Goal: Task Accomplishment & Management: Manage account settings

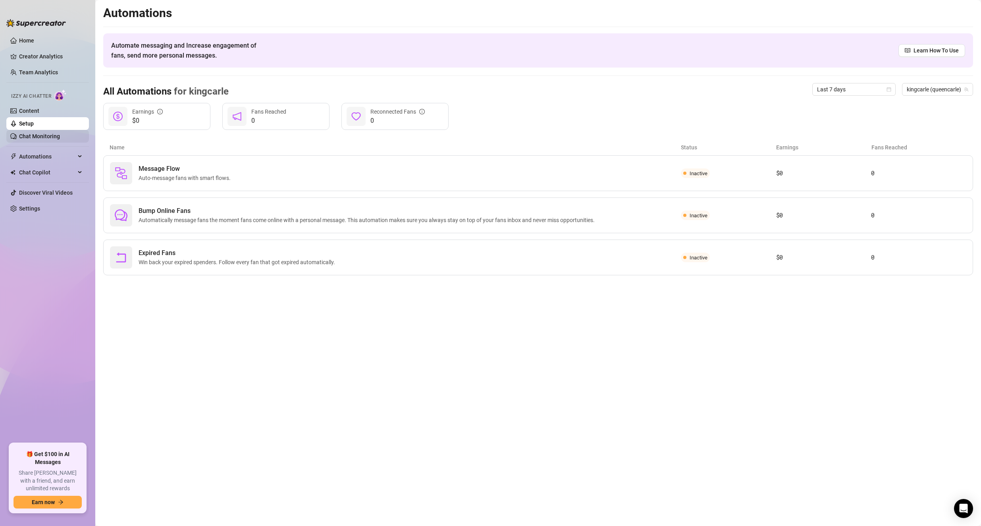
click at [55, 133] on link "Chat Monitoring" at bounding box center [39, 136] width 41 height 6
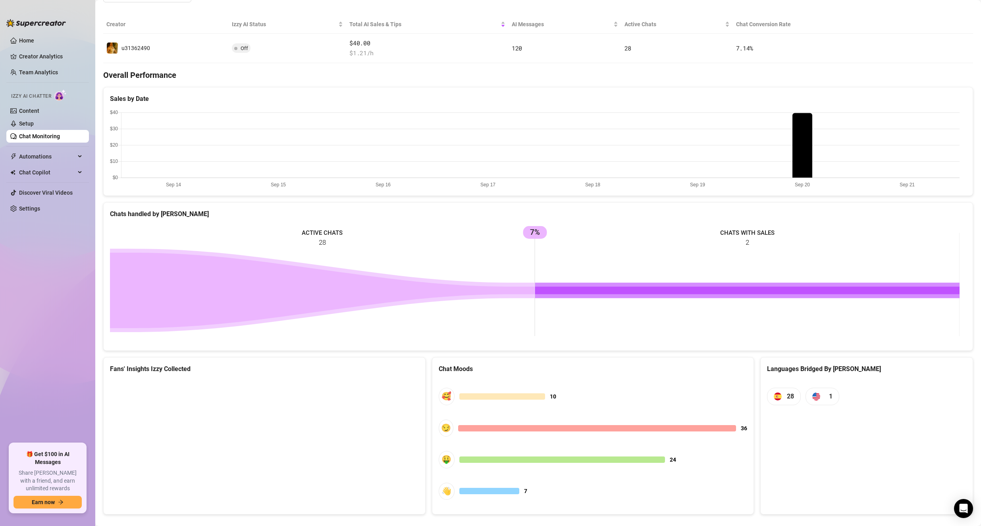
scroll to position [155, 0]
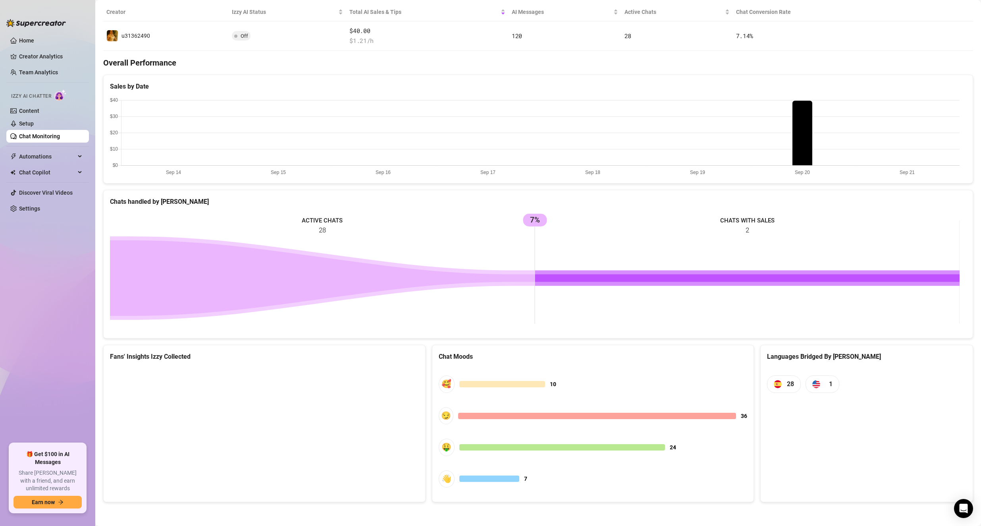
click at [231, 423] on canvas at bounding box center [263, 426] width 306 height 119
click at [261, 432] on canvas at bounding box center [263, 426] width 306 height 119
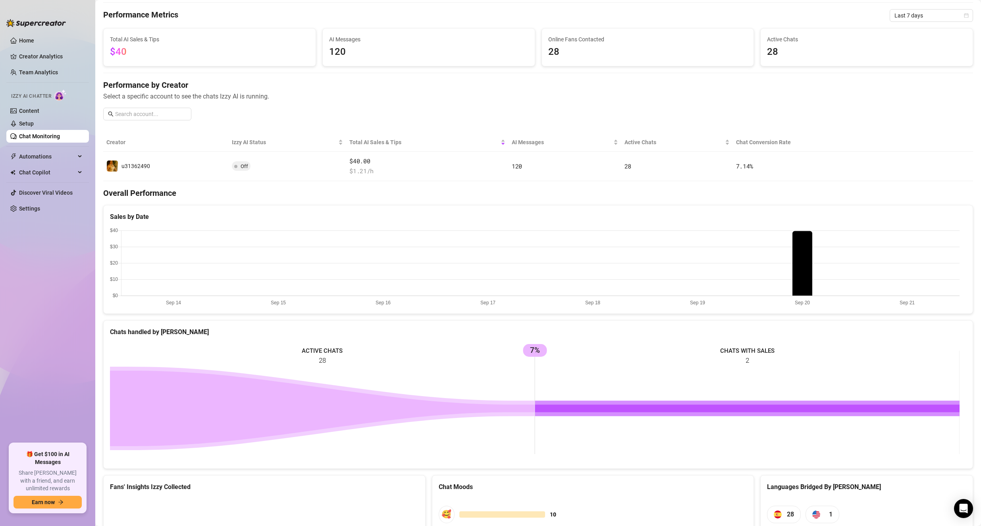
scroll to position [0, 0]
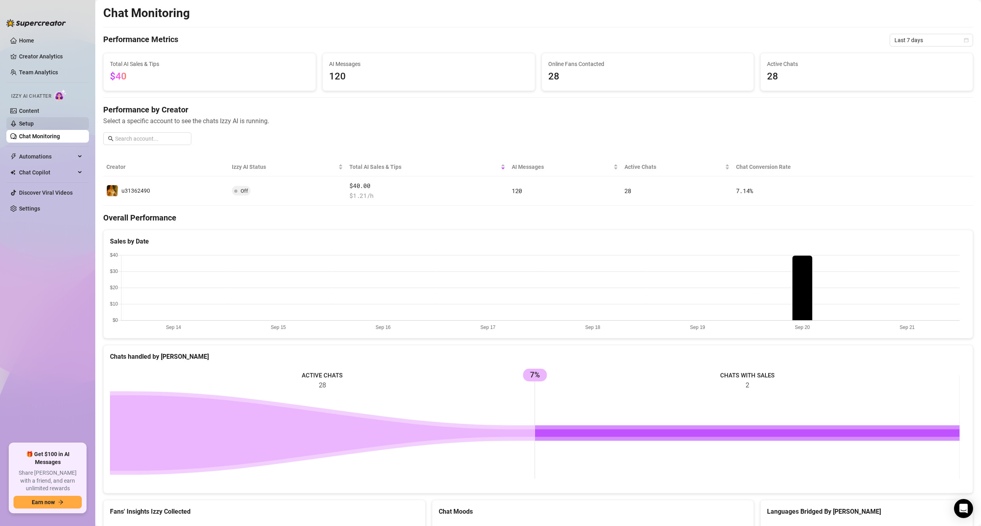
click at [34, 120] on link "Setup" at bounding box center [26, 123] width 15 height 6
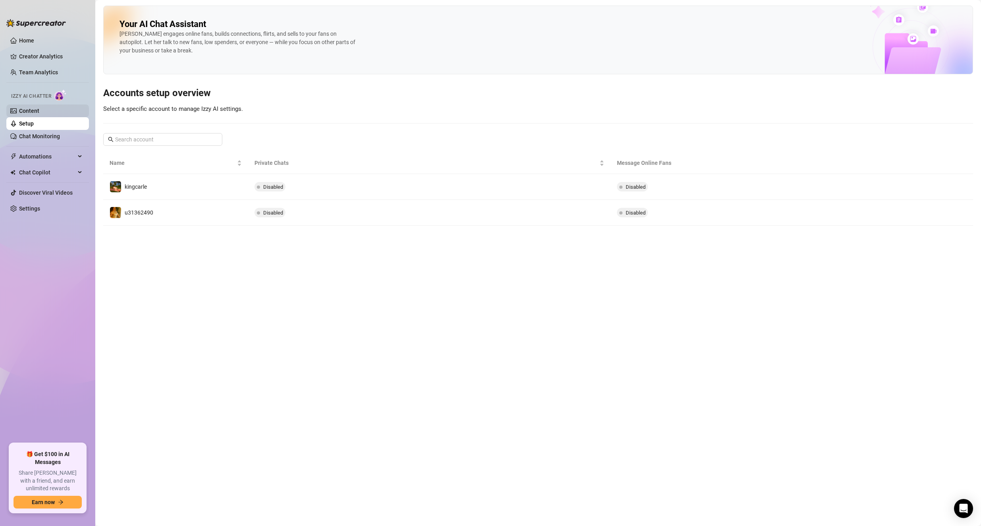
click at [39, 111] on link "Content" at bounding box center [29, 111] width 20 height 6
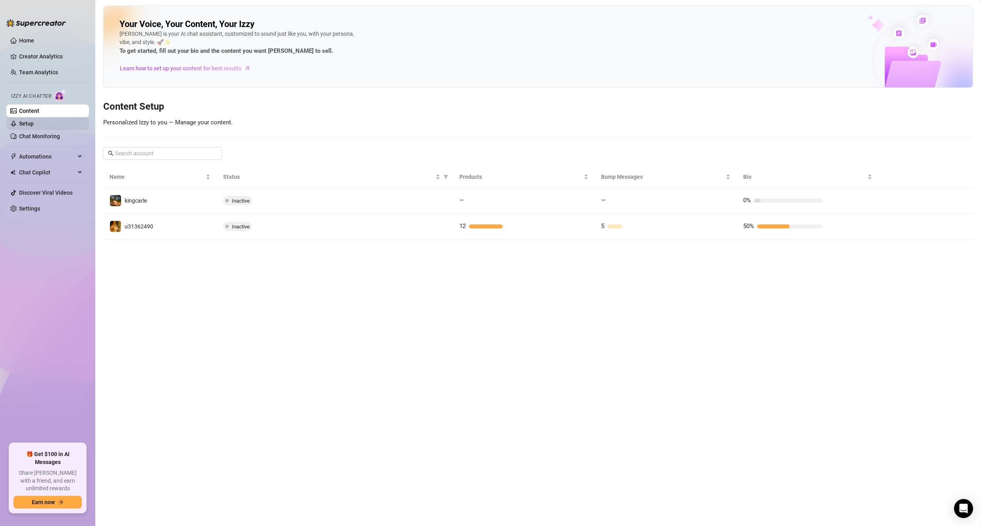
click at [34, 125] on link "Setup" at bounding box center [26, 123] width 15 height 6
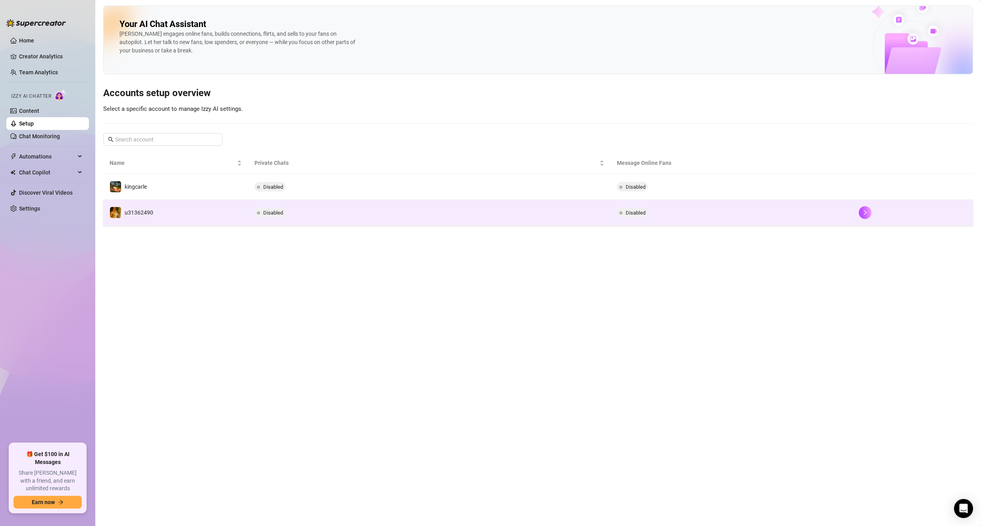
click at [423, 218] on td "Disabled" at bounding box center [429, 213] width 363 height 26
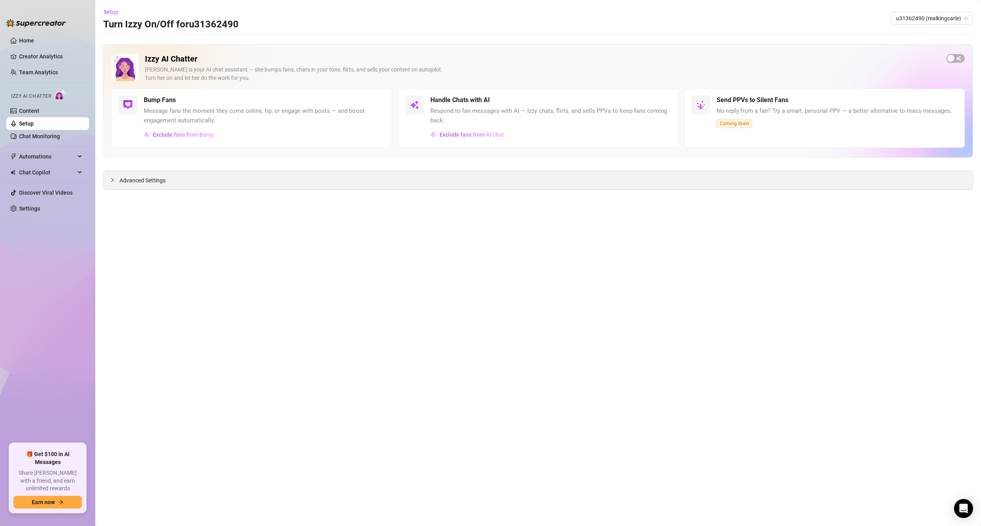
click at [152, 178] on span "Advanced Settings" at bounding box center [143, 180] width 46 height 9
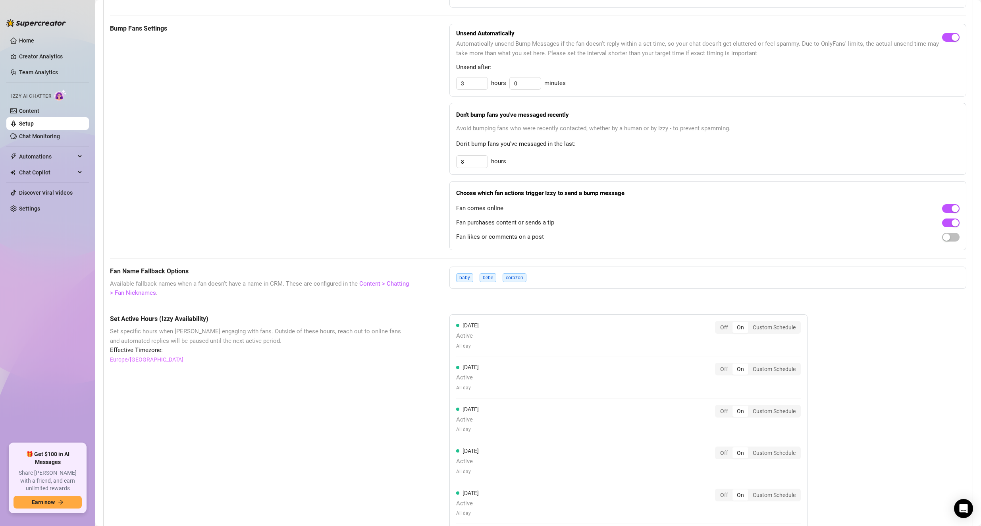
scroll to position [357, 0]
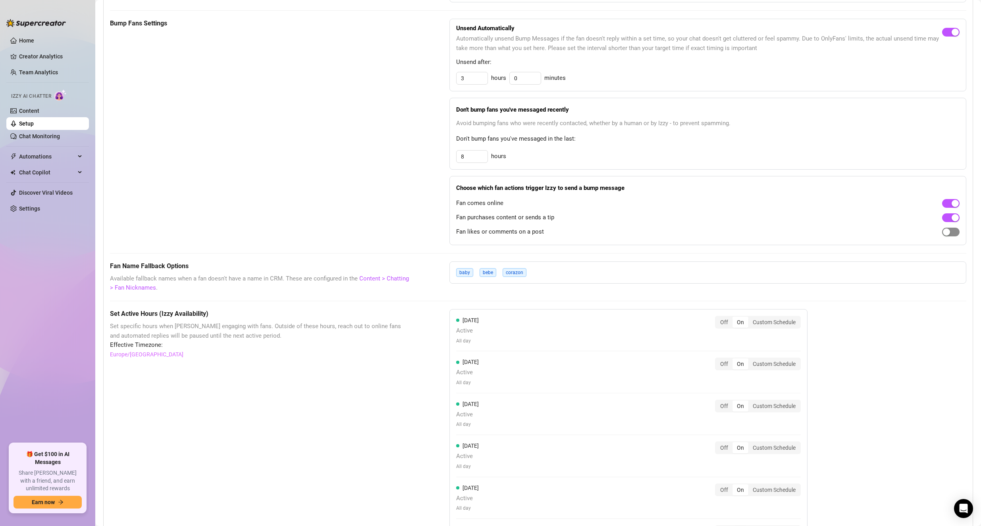
click at [944, 234] on button "button" at bounding box center [950, 232] width 17 height 9
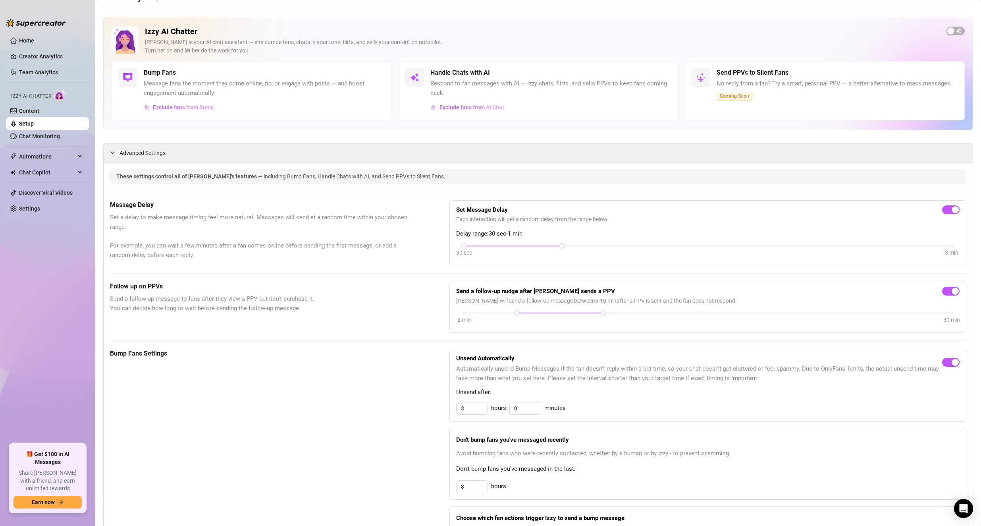
scroll to position [0, 0]
